Goal: Information Seeking & Learning: Learn about a topic

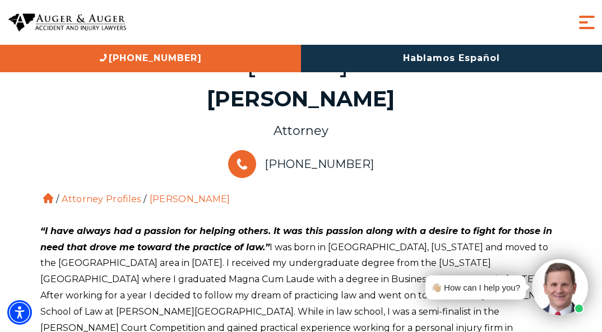
scroll to position [392, 0]
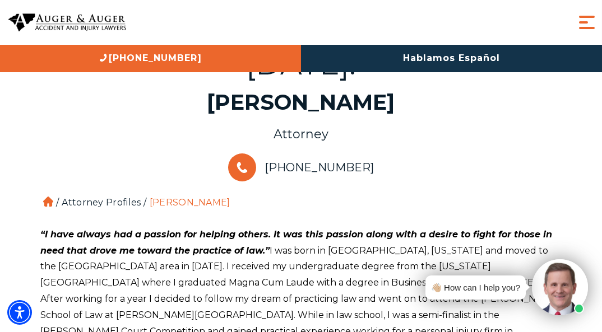
click at [119, 197] on link "Attorney Profiles" at bounding box center [101, 202] width 79 height 11
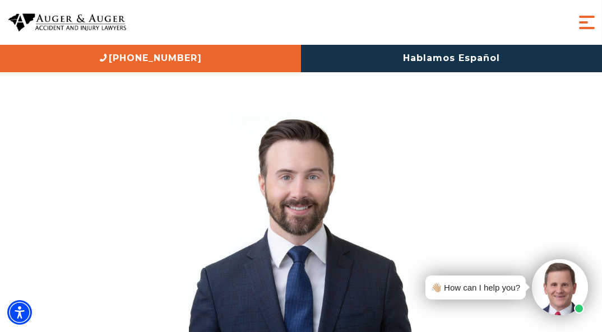
click at [587, 20] on span "Menu" at bounding box center [586, 22] width 22 height 22
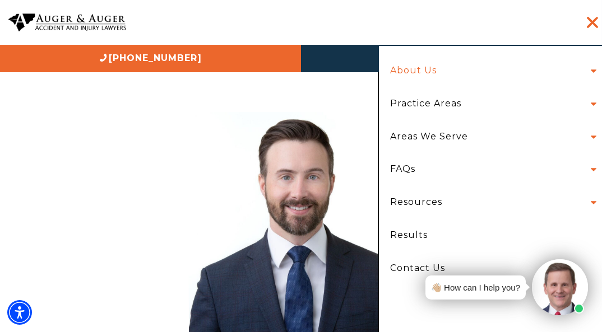
click at [411, 69] on link "About Us" at bounding box center [413, 70] width 63 height 33
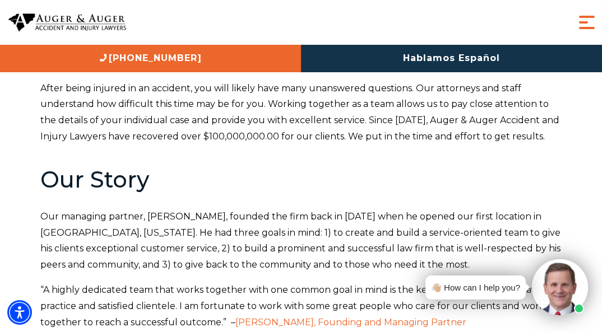
scroll to position [560, 0]
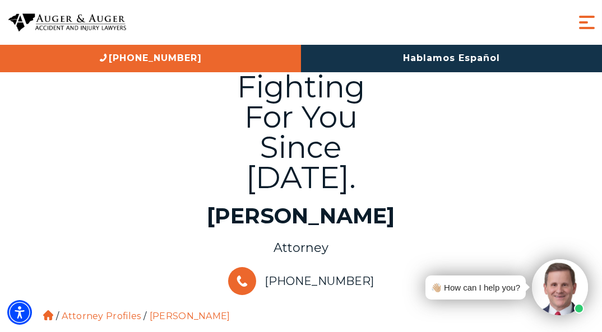
scroll to position [280, 0]
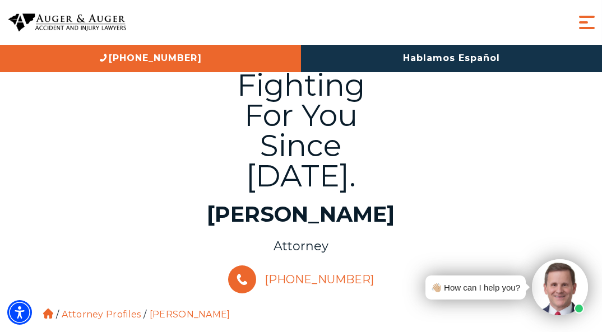
click at [248, 274] on use at bounding box center [242, 279] width 11 height 11
